Goal: Information Seeking & Learning: Learn about a topic

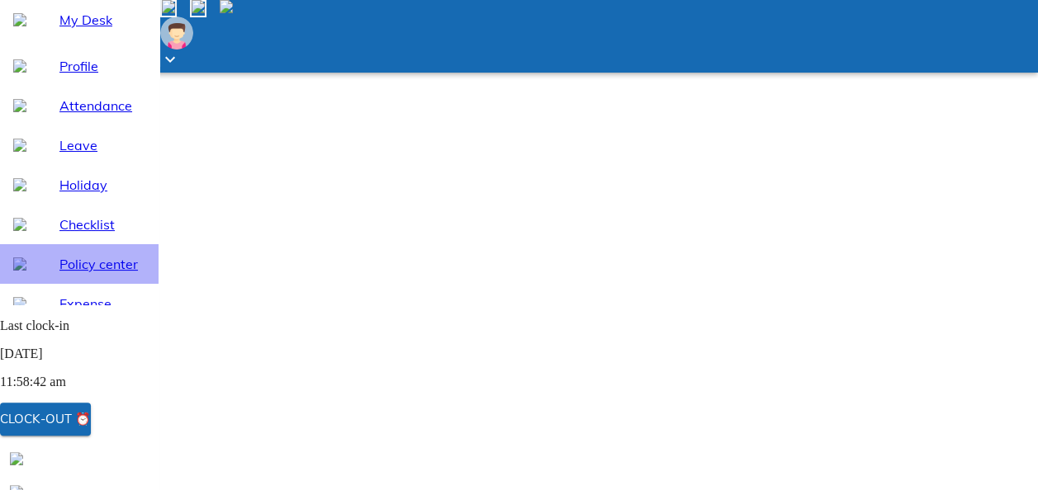
click at [82, 274] on span "Policy center" at bounding box center [102, 264] width 86 height 20
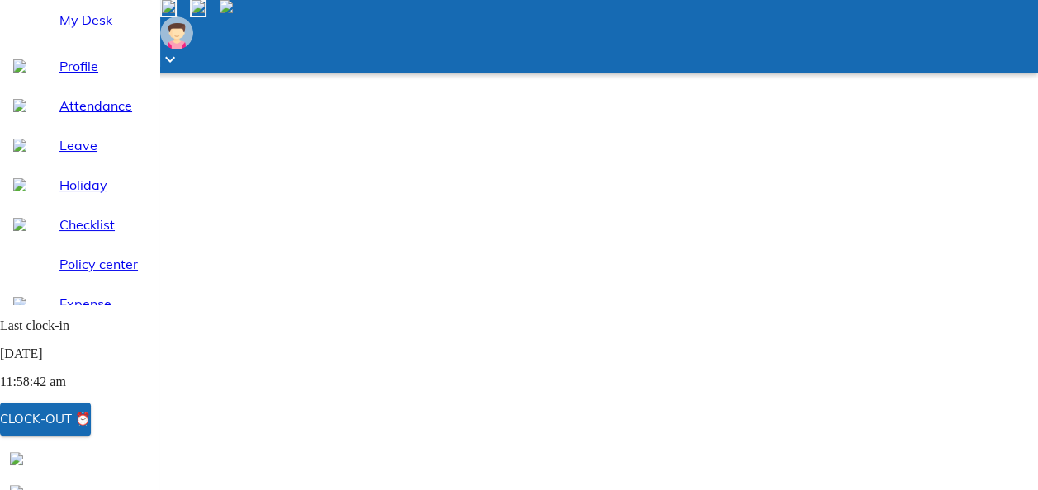
scroll to position [28, 0]
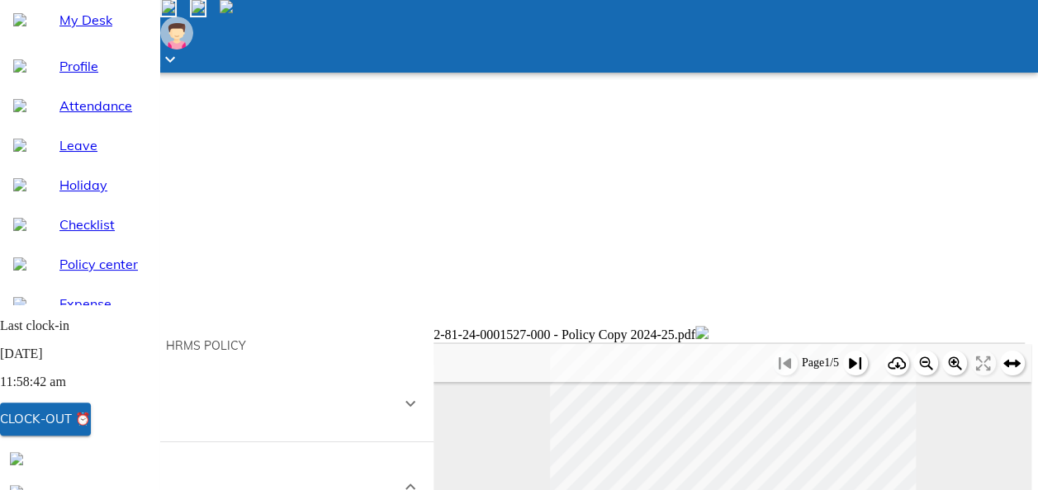
scroll to position [265, 0]
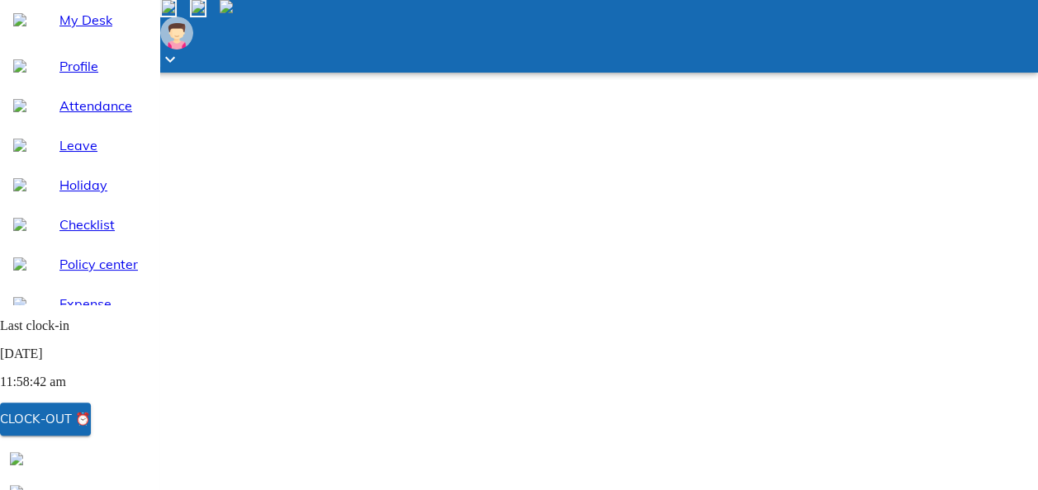
scroll to position [0, 0]
click at [82, 30] on span "My Desk" at bounding box center [102, 20] width 86 height 20
